Goal: Task Accomplishment & Management: Complete application form

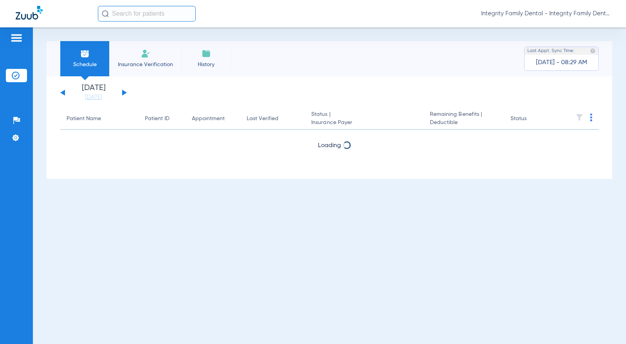
click at [42, 58] on div "Schedule Insurance Verification History Last Appt. Sync Time: [DATE] - 08:29 AM…" at bounding box center [329, 185] width 593 height 317
click at [146, 52] on img at bounding box center [145, 53] width 9 height 9
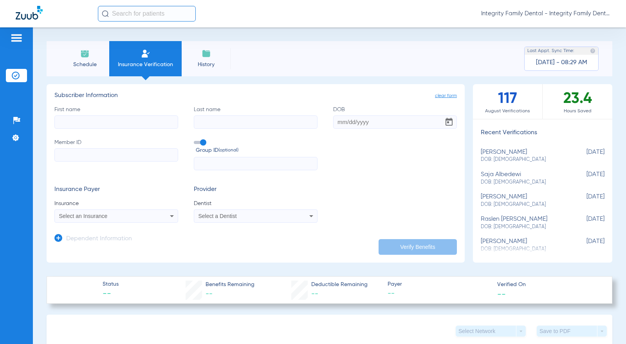
click at [44, 50] on div "Schedule Insurance Verification History Last Appt. Sync Time: [DATE] - 08:29 AM…" at bounding box center [329, 185] width 593 height 317
paste input "[DATE]"
type input "[DATE]"
paste input "[PERSON_NAME]"
type input "[PERSON_NAME]"
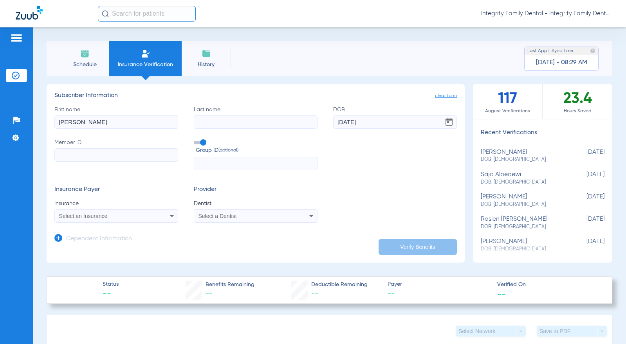
paste input "[PERSON_NAME]"
type input "[PERSON_NAME]"
click at [90, 154] on input "Member ID" at bounding box center [116, 154] width 124 height 13
type input "h63668832"
click at [99, 217] on span "Select an Insurance" at bounding box center [83, 216] width 49 height 6
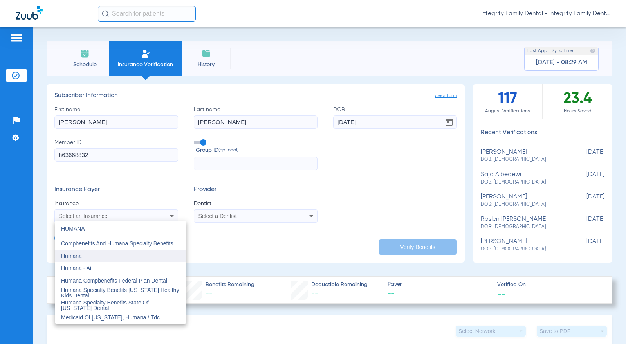
type input "HUMANA"
click at [78, 251] on mat-option "Humana" at bounding box center [120, 256] width 131 height 13
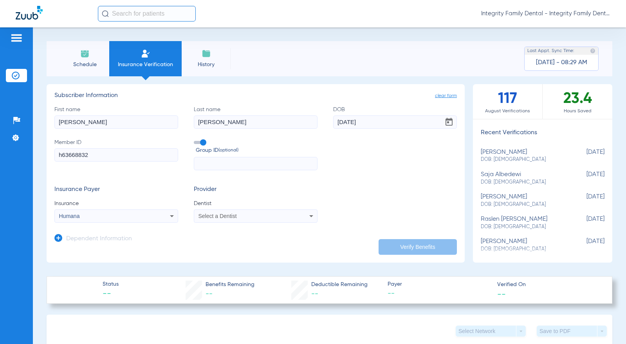
click at [268, 221] on mat-select "Select a Dentist" at bounding box center [256, 215] width 124 height 13
click at [245, 221] on div "Select a Dentist" at bounding box center [255, 215] width 123 height 9
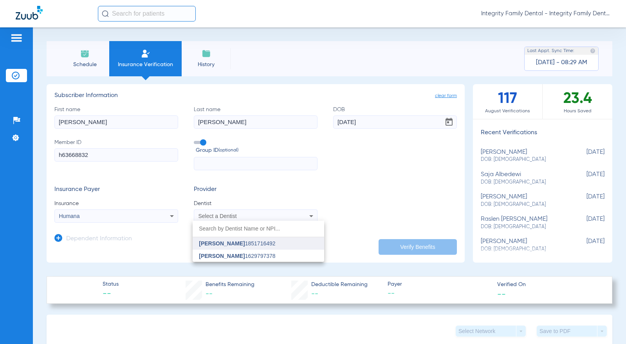
click at [235, 242] on span "[PERSON_NAME] 1851716492" at bounding box center [237, 243] width 76 height 5
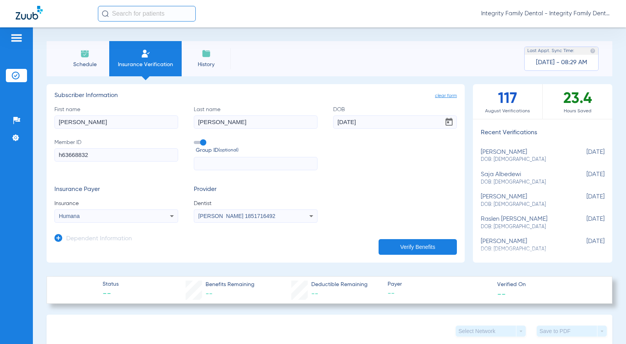
click at [418, 245] on button "Verify Benefits" at bounding box center [417, 247] width 78 height 16
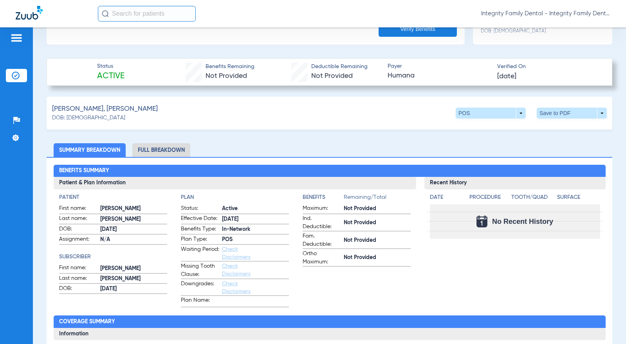
scroll to position [235, 0]
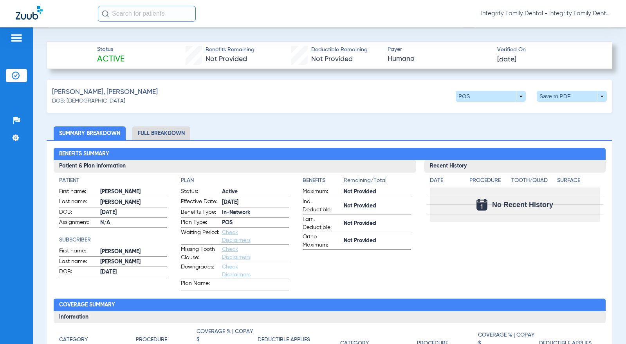
click at [29, 29] on div "Patients Insurance Verification Setup Help Center Settings" at bounding box center [16, 199] width 33 height 344
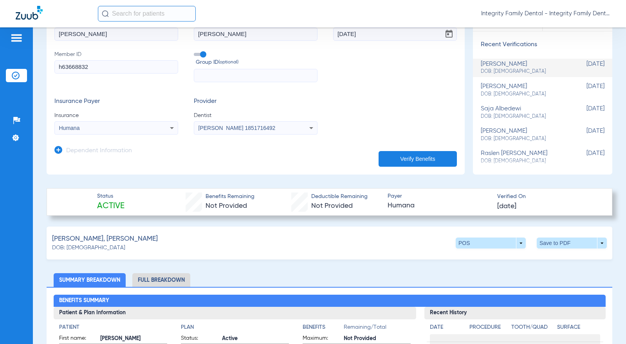
scroll to position [157, 0]
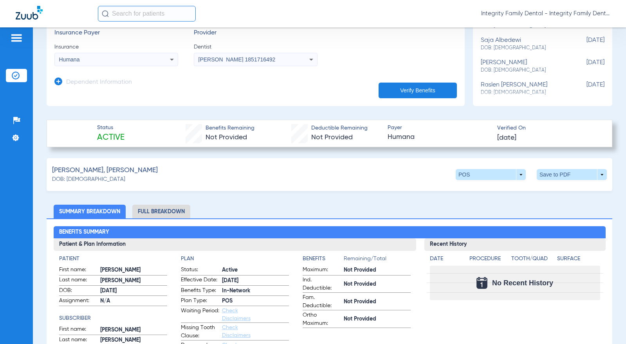
click at [32, 9] on img at bounding box center [29, 13] width 27 height 14
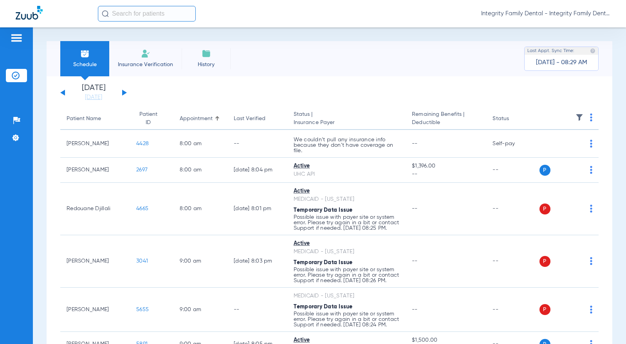
click at [41, 56] on div "Schedule Insurance Verification History Last Appt. Sync Time: [DATE] - 08:29 AM…" at bounding box center [329, 185] width 593 height 317
